Goal: Find specific page/section: Find specific page/section

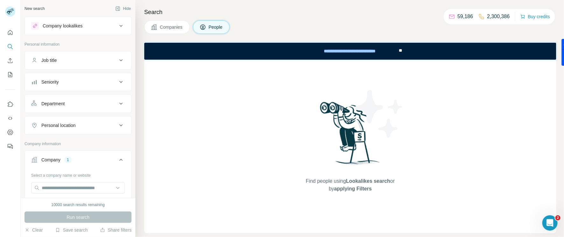
click at [64, 160] on div "Company 1" at bounding box center [74, 159] width 86 height 6
click at [86, 156] on div "Company 1" at bounding box center [74, 159] width 86 height 6
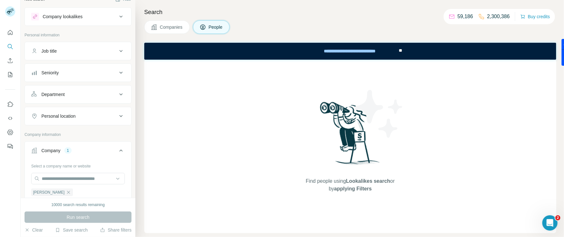
scroll to position [10, 0]
click at [119, 149] on icon at bounding box center [121, 150] width 8 height 8
click at [46, 149] on div "Company" at bounding box center [50, 150] width 19 height 6
drag, startPoint x: 45, startPoint y: 191, endPoint x: 44, endPoint y: 183, distance: 7.7
click at [66, 191] on icon "button" at bounding box center [68, 191] width 5 height 5
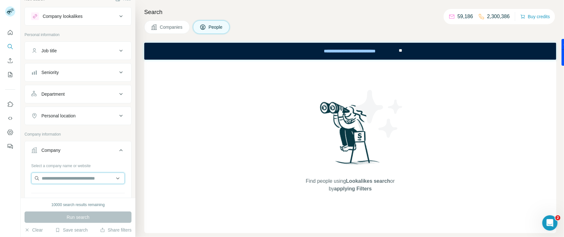
click at [45, 181] on input "text" at bounding box center [78, 177] width 94 height 11
paste input "**********"
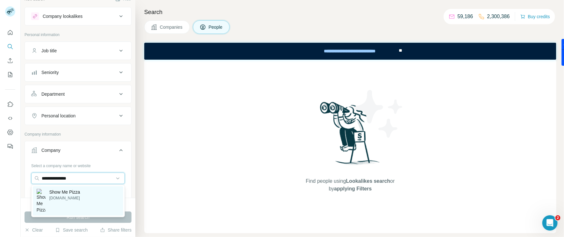
type input "**********"
click at [86, 197] on div "Show Me Pizza [DOMAIN_NAME]" at bounding box center [78, 200] width 91 height 29
